Goal: Navigation & Orientation: Find specific page/section

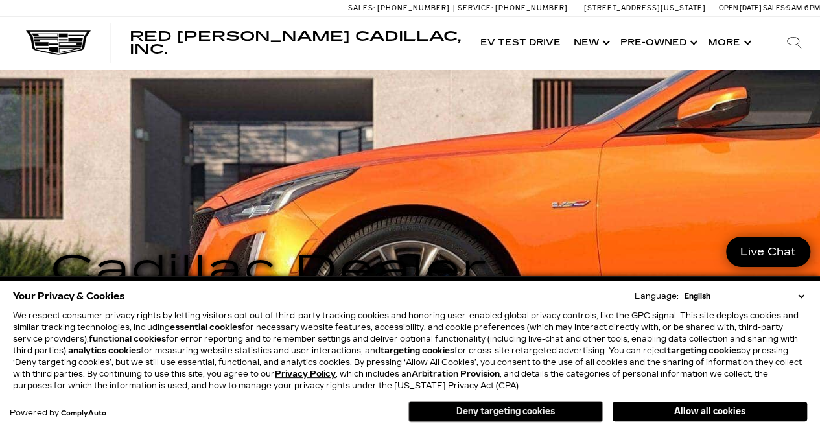
click at [560, 413] on button "Deny targeting cookies" at bounding box center [505, 411] width 195 height 21
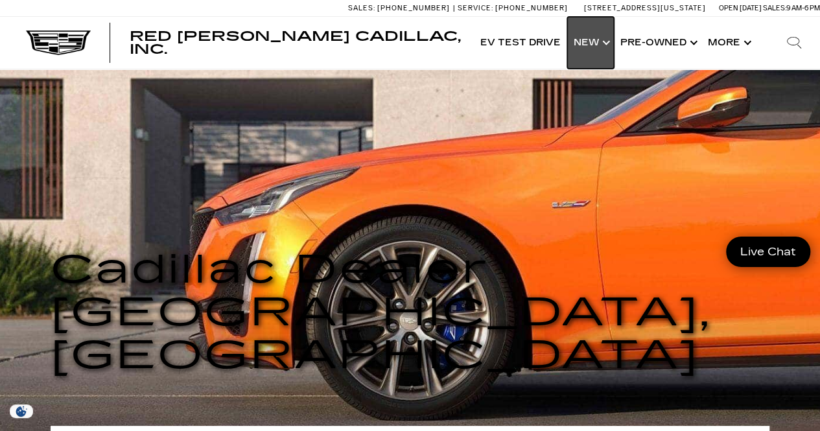
click at [599, 44] on link "Show New" at bounding box center [590, 43] width 47 height 52
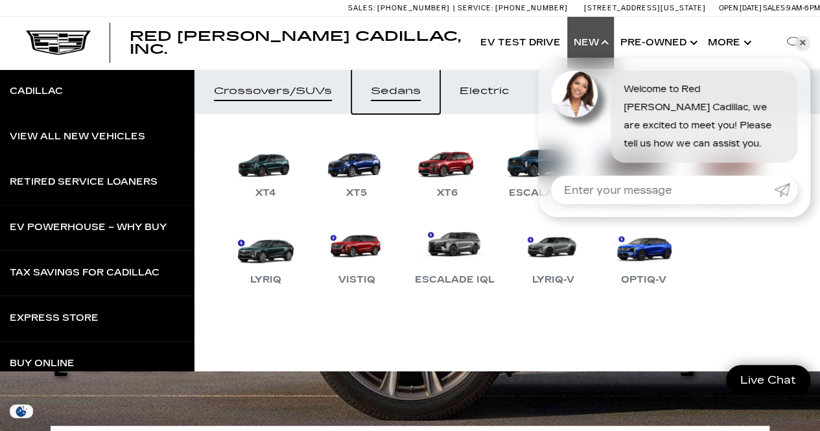
click at [397, 93] on div "Sedans" at bounding box center [396, 91] width 50 height 9
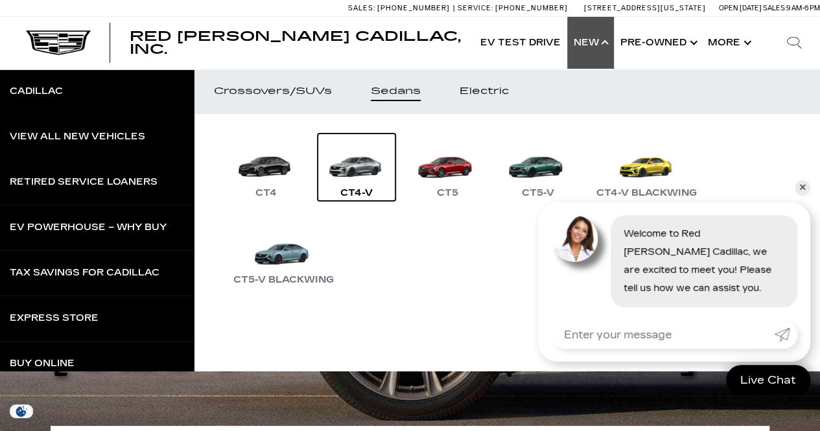
click at [361, 171] on link "CT4-V" at bounding box center [357, 167] width 78 height 67
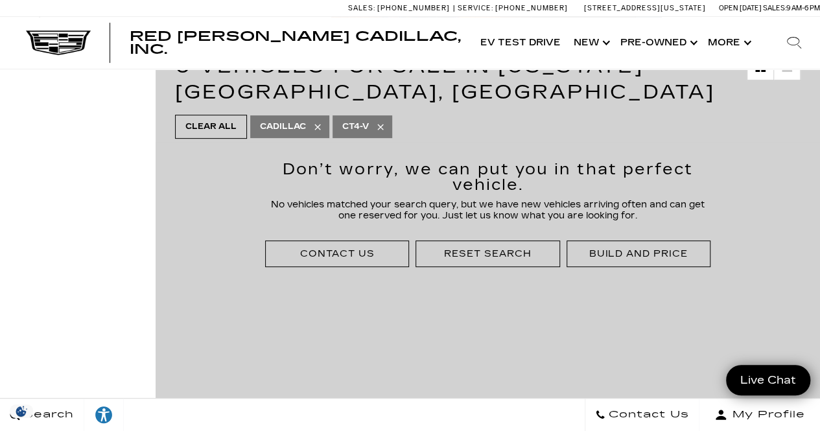
scroll to position [130, 0]
